Goal: Submit feedback/report problem

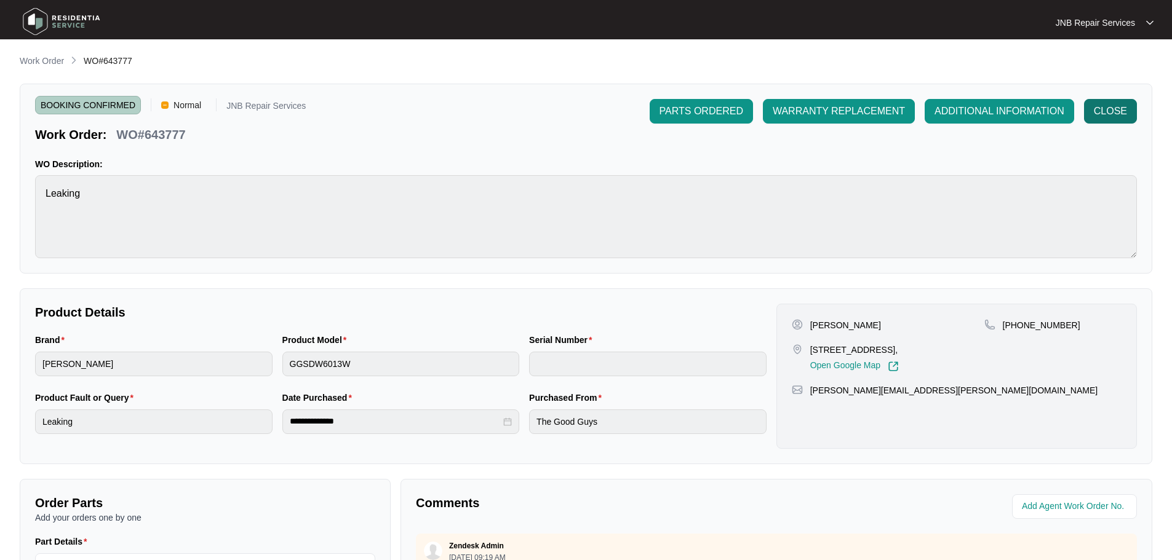
click at [1122, 111] on span "CLOSE" at bounding box center [1110, 111] width 33 height 15
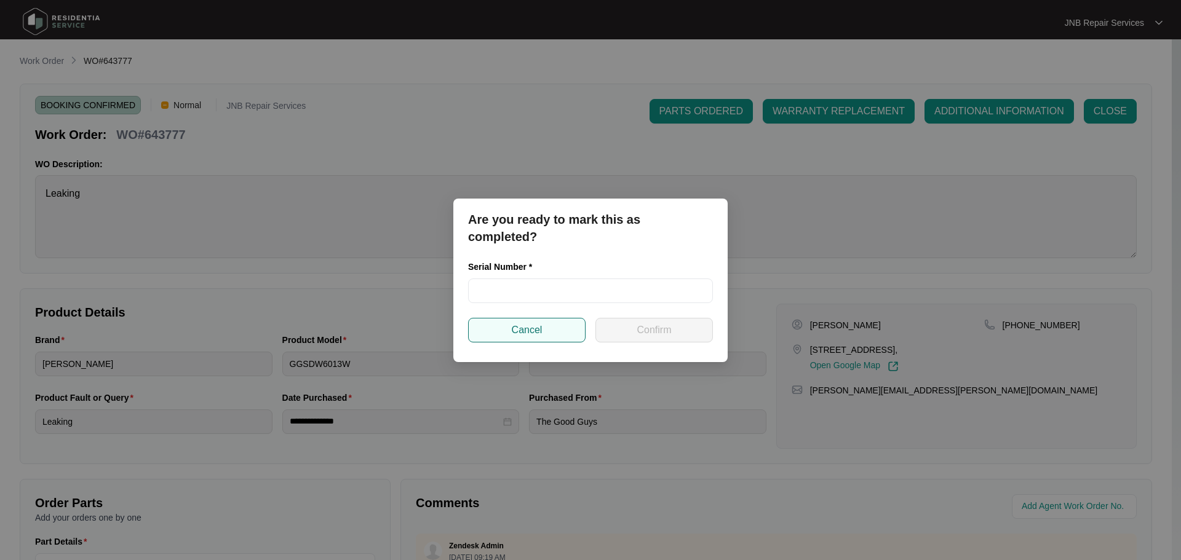
click at [564, 330] on button "Cancel" at bounding box center [527, 330] width 118 height 25
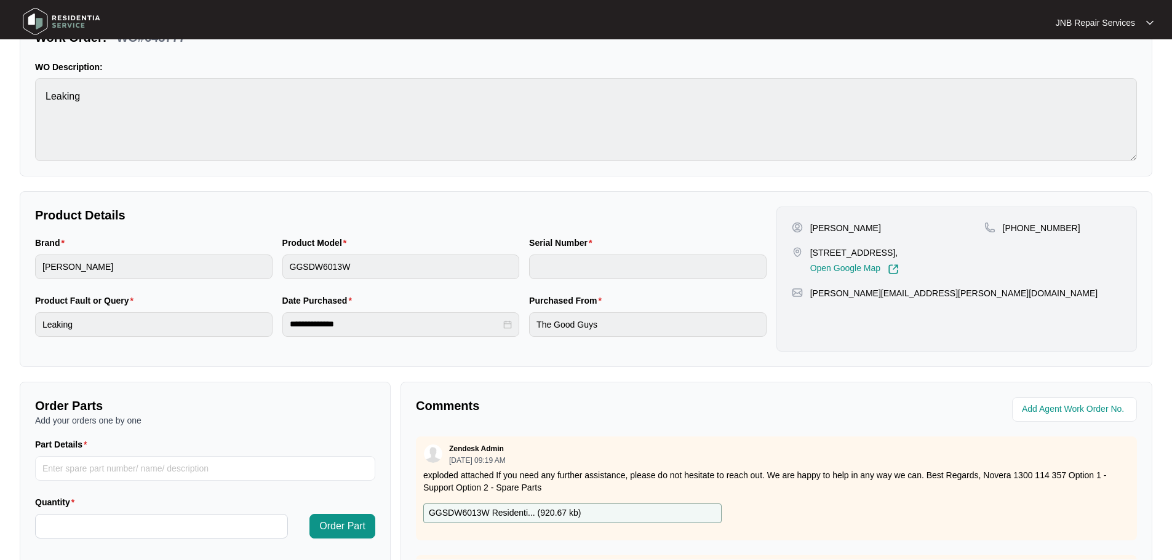
scroll to position [246, 0]
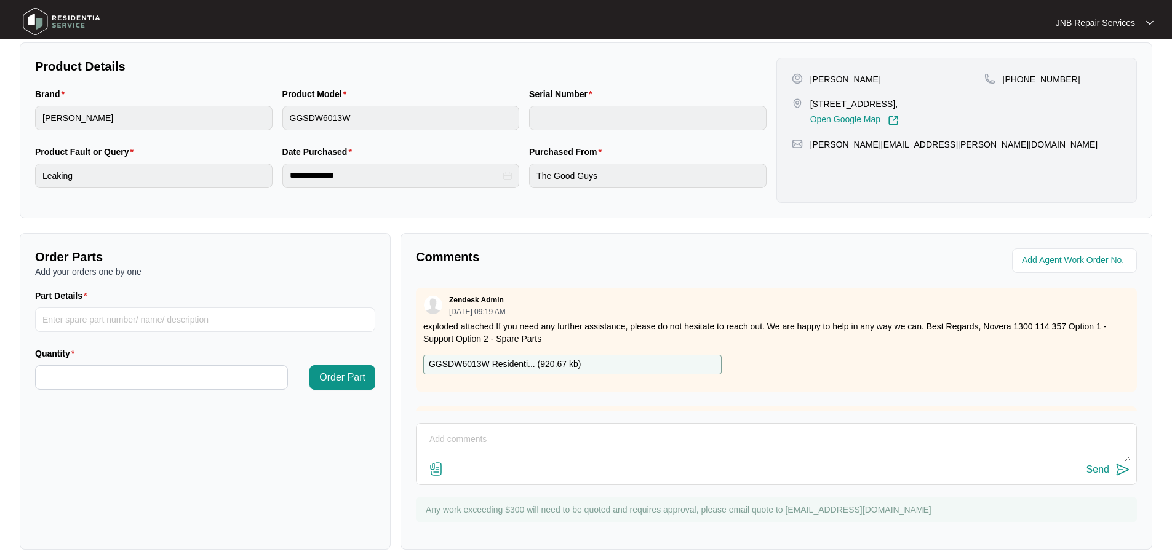
click at [563, 440] on textarea at bounding box center [776, 446] width 707 height 32
paste textarea "8/10 [PERSON_NAME] complaint leaking water in the front checked found spigot bl…"
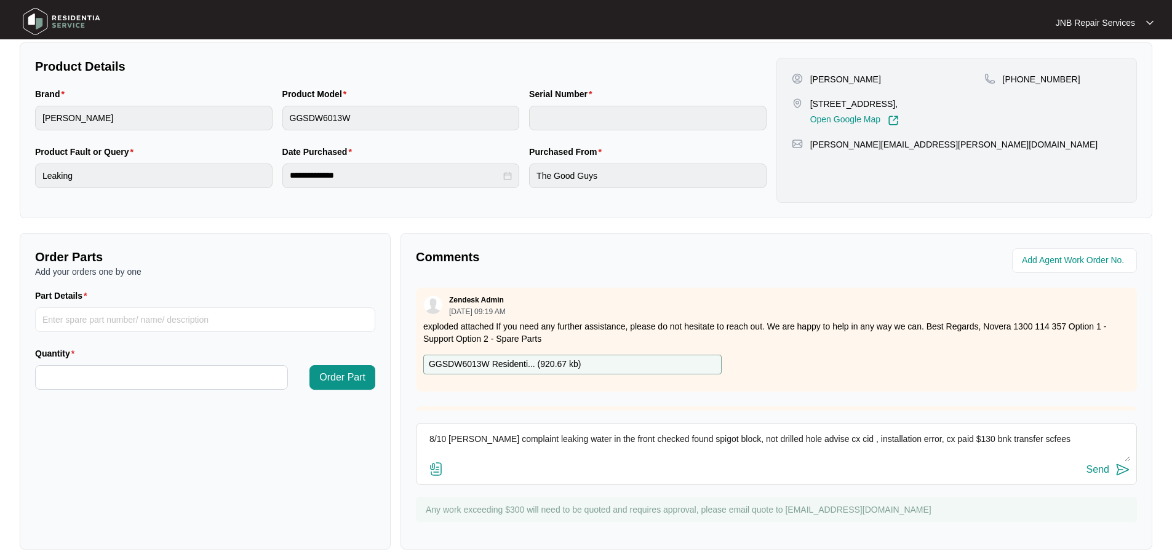
drag, startPoint x: 1005, startPoint y: 442, endPoint x: 941, endPoint y: 445, distance: 63.5
click at [941, 445] on textarea "8/10 [PERSON_NAME] complaint leaking water in the front checked found spigot bl…" at bounding box center [776, 446] width 707 height 32
type textarea "8/10 [PERSON_NAME] complaint leaking water in the front checked found spigot bl…"
click at [1114, 471] on button "Send" at bounding box center [1108, 470] width 44 height 17
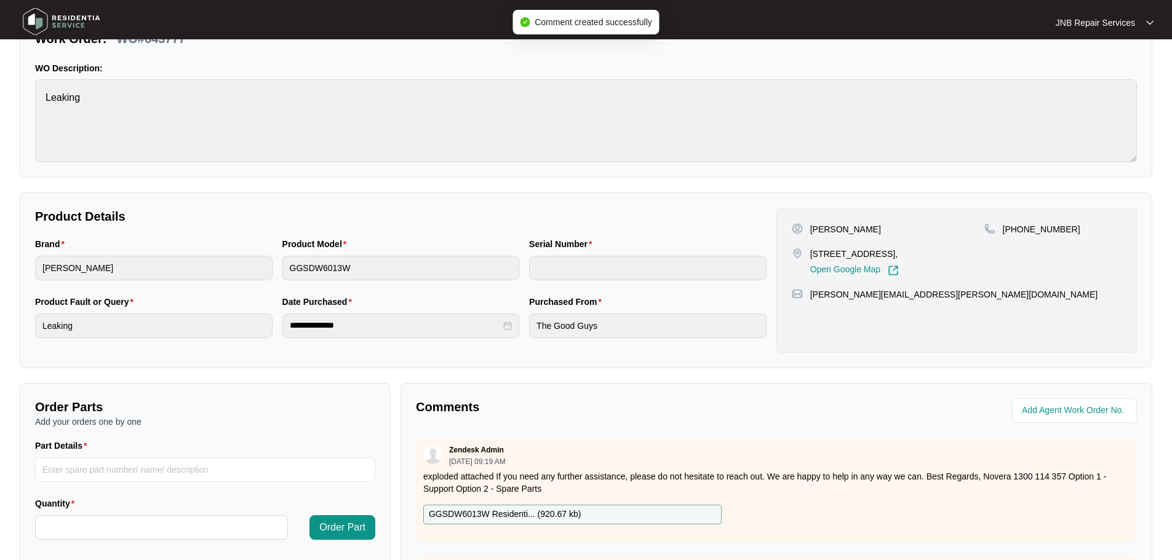
scroll to position [0, 0]
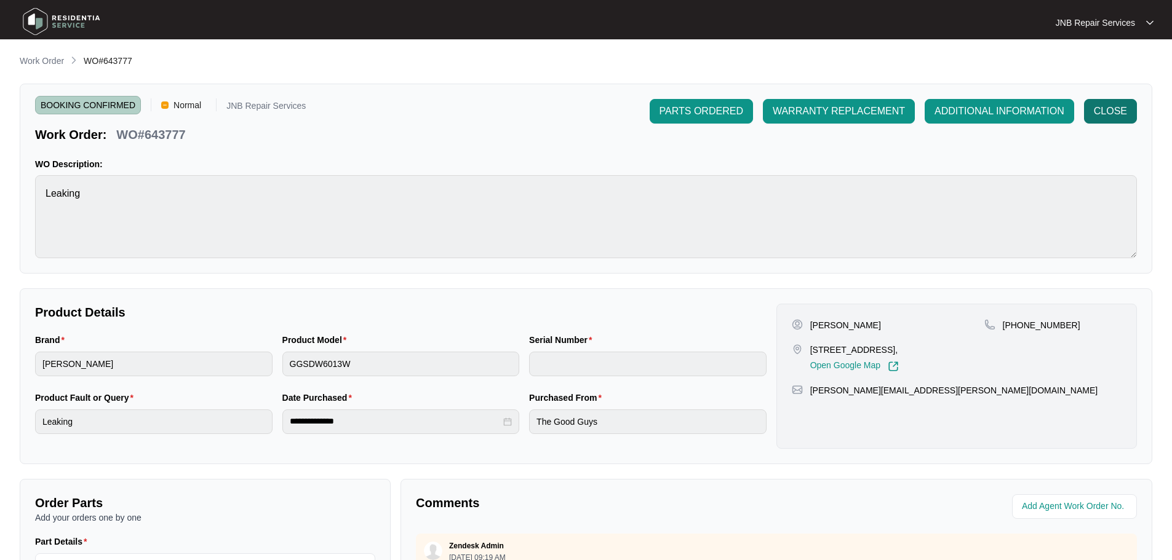
click at [1105, 113] on span "CLOSE" at bounding box center [1110, 111] width 33 height 15
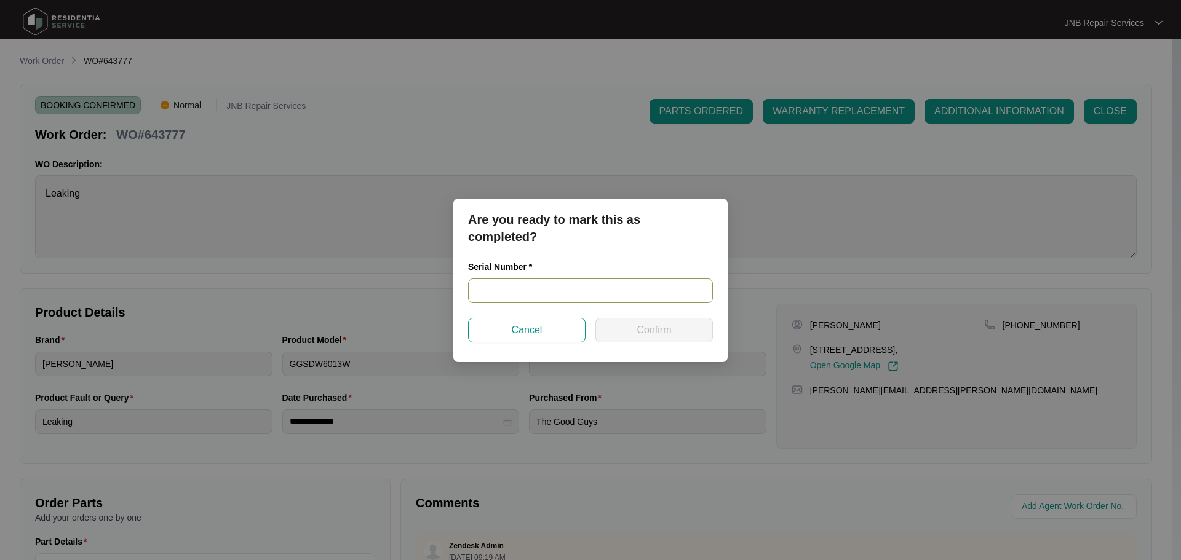
click at [517, 289] on input "text" at bounding box center [590, 291] width 245 height 25
paste input "25011669010100053"
type input "25011669010100053"
click at [642, 337] on span "Confirm" at bounding box center [654, 330] width 34 height 15
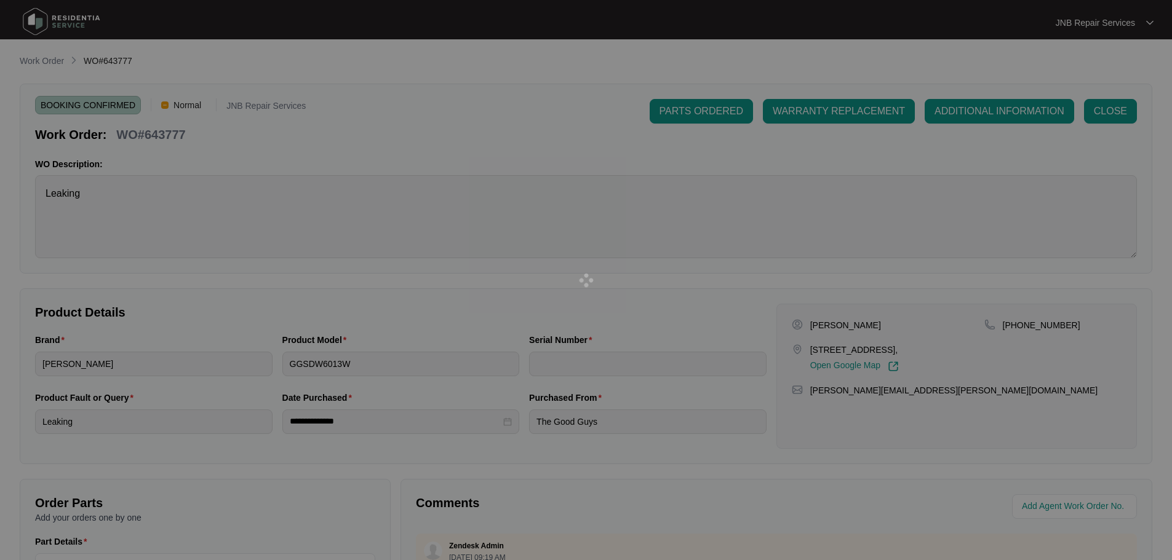
type input "25011669010100053"
